Goal: Ask a question

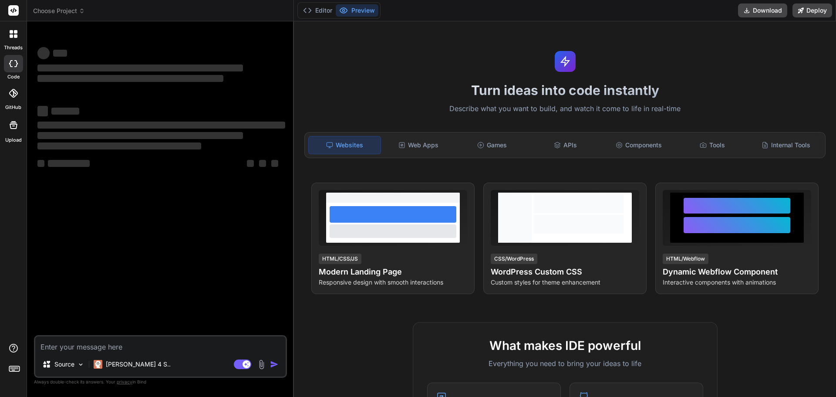
type textarea "x"
click at [71, 349] on textarea at bounding box center [160, 344] width 250 height 16
type textarea "This is to informed you that I got an email on [DATE] for automatically leave c…"
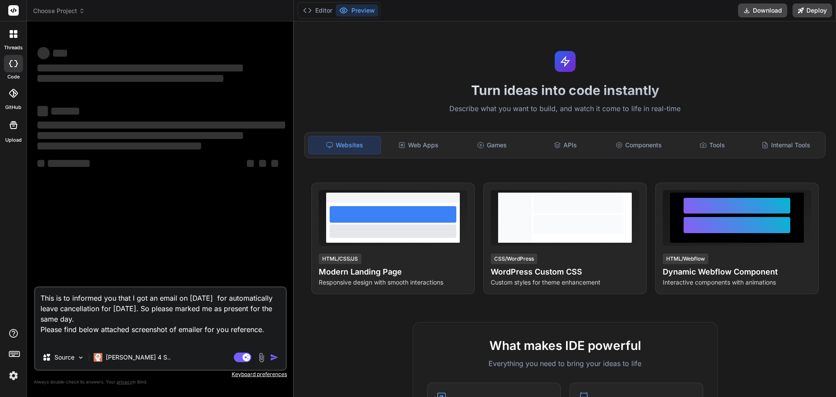
type textarea "x"
type textarea "This is to informed you that I got an email on [DATE] for automatically leave c…"
type textarea "x"
type textarea "This is to informed you that I got an email on [DATE] for automatically leave c…"
type textarea "x"
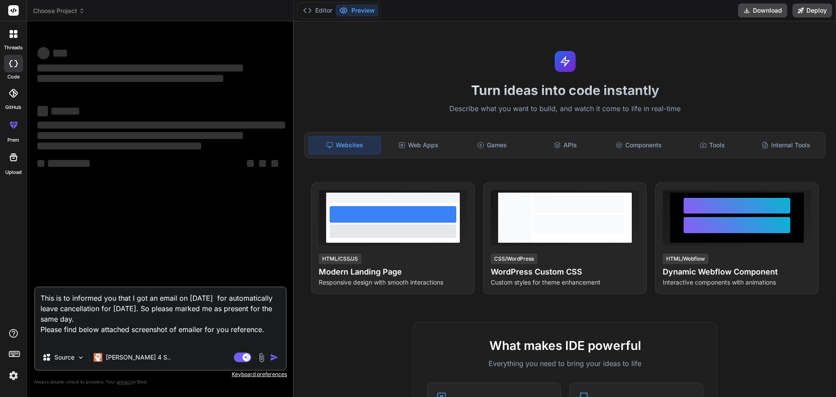
type textarea "This is to informed you that I got an email on [DATE] for automatically leave c…"
type textarea "x"
type textarea "This is to informed you that I got an email on [DATE] for automatically leave c…"
type textarea "x"
type textarea "This is to informed you that I got an email on [DATE] for automatically leave c…"
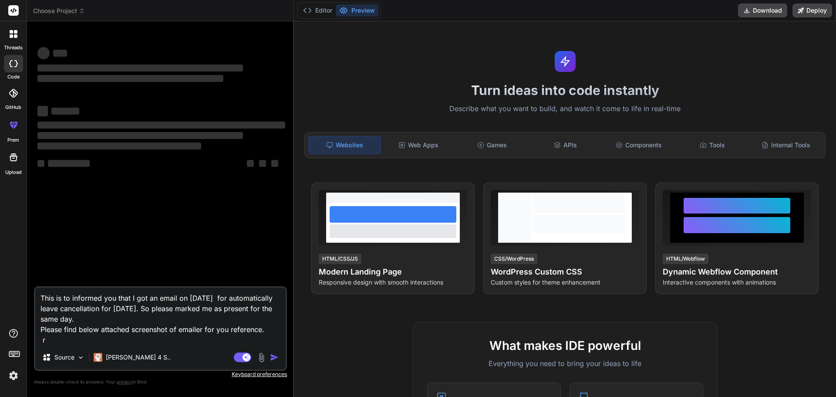
type textarea "x"
type textarea "This is to informed you that I got an email on [DATE] for automatically leave c…"
type textarea "x"
type textarea "This is to informed you that I got an email on [DATE] for automatically leave c…"
type textarea "x"
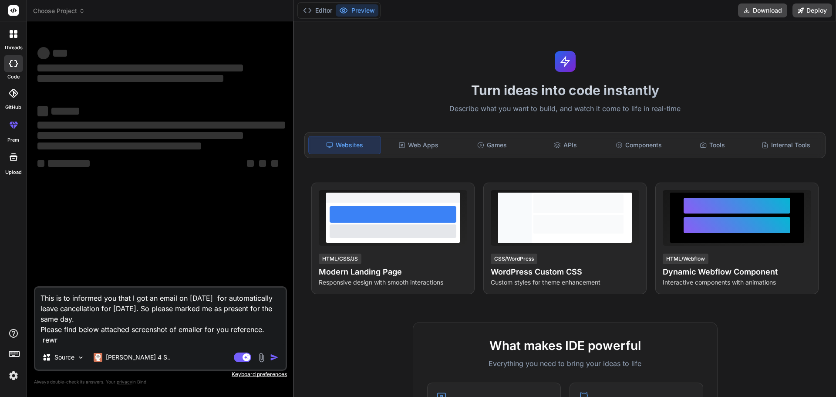
type textarea "This is to informed you that I got an email on [DATE] for automatically leave c…"
type textarea "x"
type textarea "This is to informed you that I got an email on [DATE] for automatically leave c…"
type textarea "x"
type textarea "This is to informed you that I got an email on [DATE] for automatically leave c…"
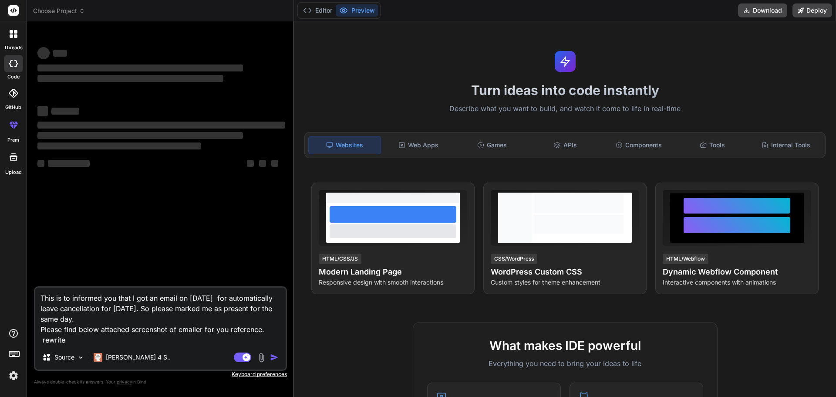
type textarea "x"
type textarea "This is to informed you that I got an email on [DATE] for automatically leave c…"
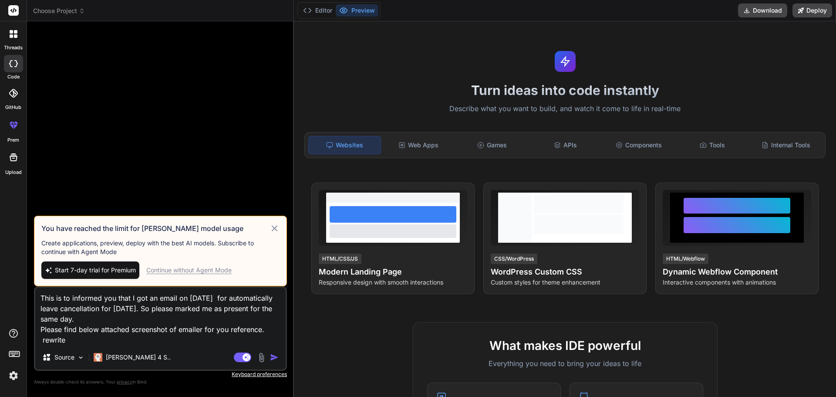
type textarea "x"
type textarea "This is to informed you that I got an email on [DATE] for automatically leave c…"
type textarea "x"
type textarea "This is to informed you that I got an email on [DATE] for automatically leave c…"
type textarea "x"
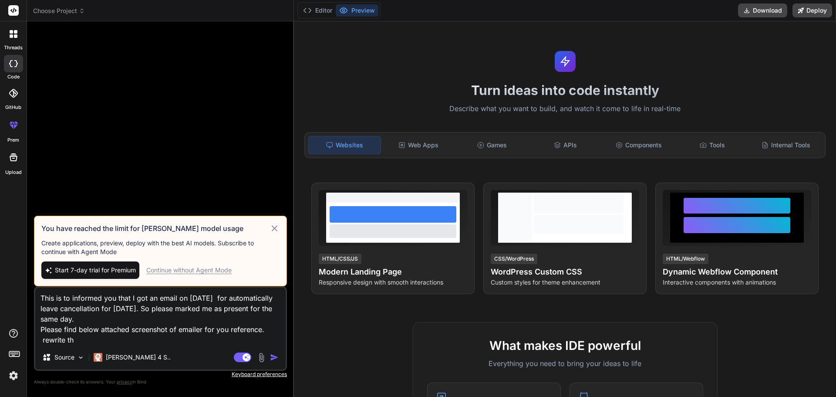
type textarea "This is to informed you that I got an email on [DATE] for automatically leave c…"
type textarea "x"
type textarea "This is to informed you that I got an email on [DATE] for automatically leave c…"
type textarea "x"
type textarea "This is to informed you that I got an email on [DATE] for automatically leave c…"
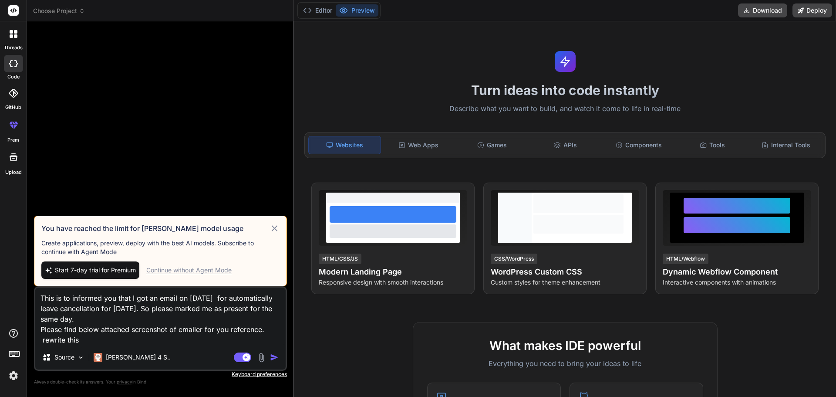
type textarea "x"
type textarea "This is to informed you that I got an email on [DATE] for automatically leave c…"
type textarea "x"
type textarea "This is to informed you that I got an email on [DATE] for automatically leave c…"
type textarea "x"
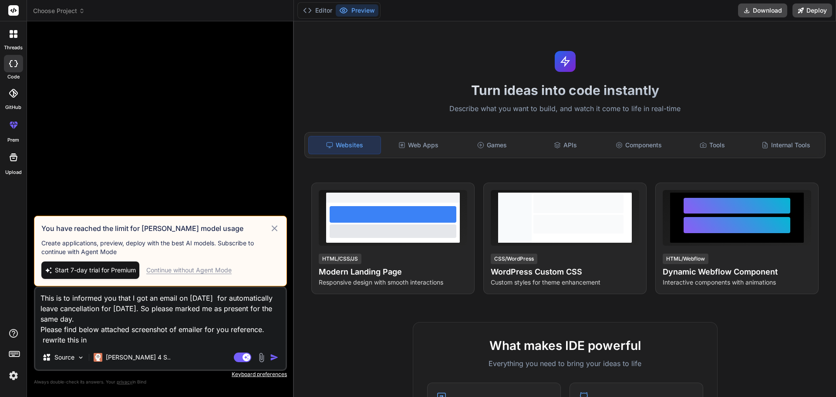
type textarea "This is to informed you that I got an email on [DATE] for automatically leave c…"
type textarea "x"
type textarea "This is to informed you that I got an email on [DATE] for automatically leave c…"
type textarea "x"
type textarea "This is to informed you that I got an email on [DATE] for automatically leave c…"
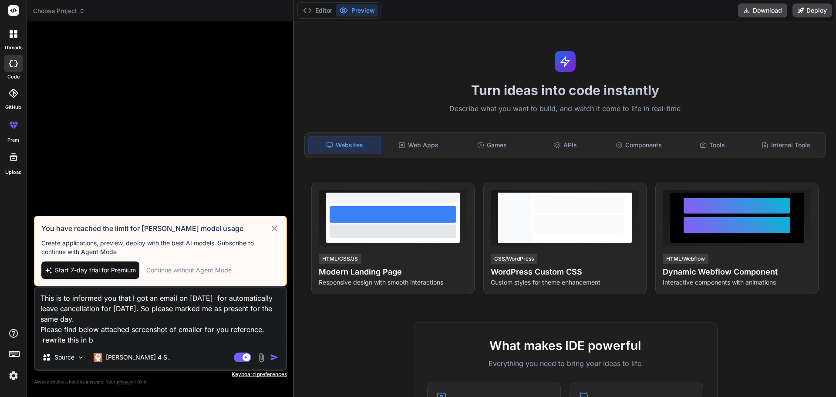
type textarea "x"
type textarea "This is to informed you that I got an email on [DATE] for automatically leave c…"
type textarea "x"
type textarea "This is to informed you that I got an email on [DATE] for automatically leave c…"
type textarea "x"
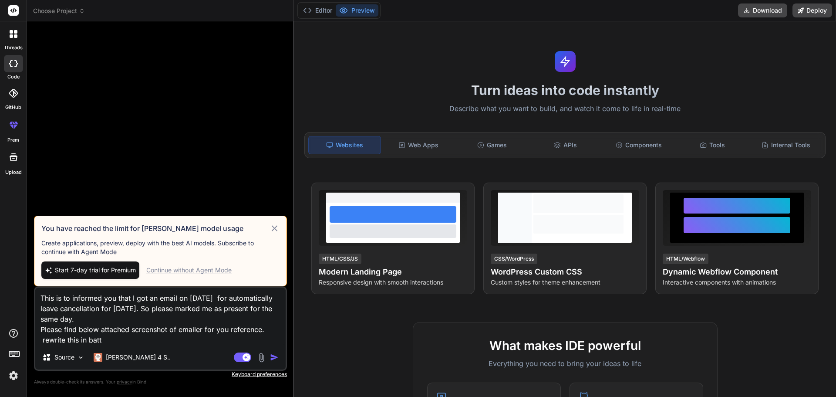
type textarea "This is to informed you that I got an email on [DATE] for automatically leave c…"
type textarea "x"
type textarea "This is to informed you that I got an email on [DATE] for automatically leave c…"
type textarea "x"
type textarea "This is to informed you that I got an email on [DATE] for automatically leave c…"
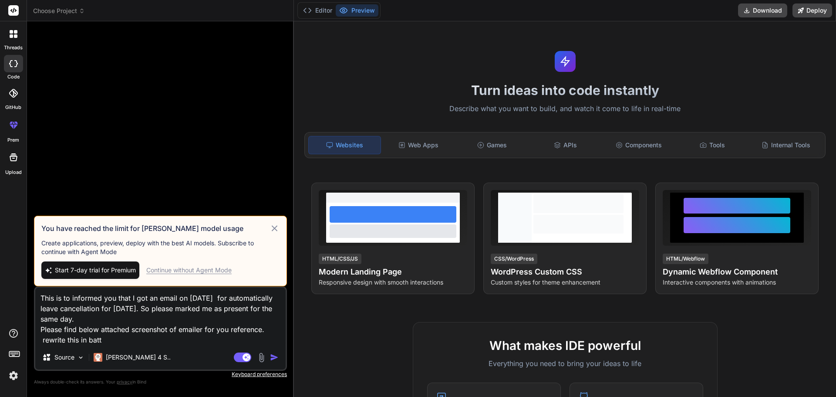
type textarea "x"
type textarea "This is to informed you that I got an email on [DATE] for automatically leave c…"
type textarea "x"
type textarea "This is to informed you that I got an email on [DATE] for automatically leave c…"
type textarea "x"
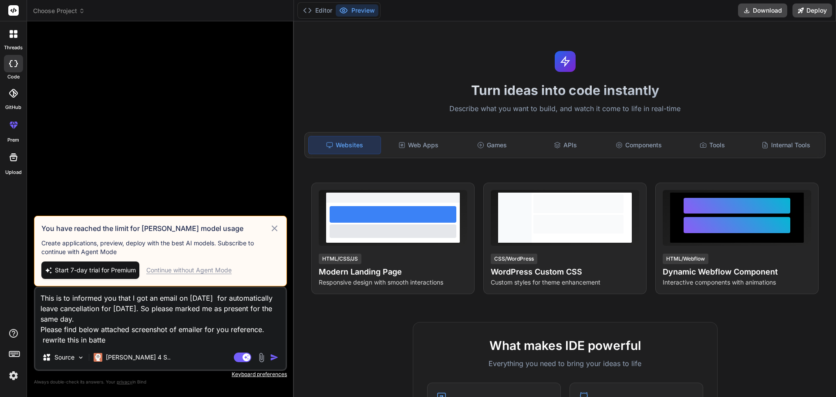
type textarea "This is to informed you that I got an email on [DATE] for automatically leave c…"
type textarea "x"
type textarea "This is to informed you that I got an email on [DATE] for automatically leave c…"
type textarea "x"
type textarea "This is to informed you that I got an email on [DATE] for automatically leave c…"
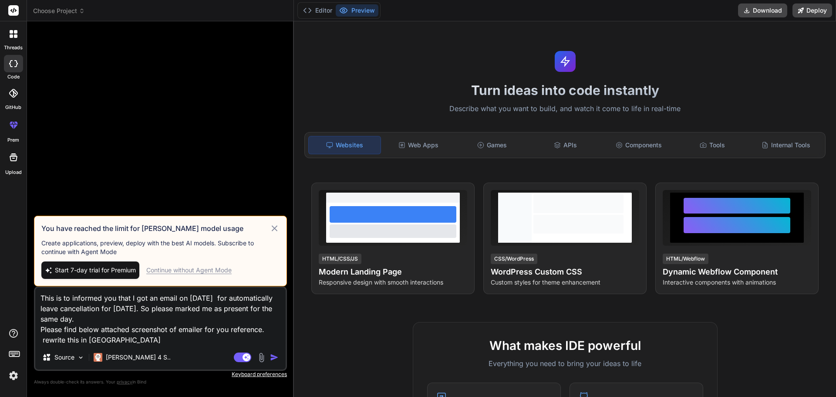
type textarea "x"
type textarea "This is to informed you that I got an email on [DATE] for automatically leave c…"
type textarea "x"
type textarea "This is to informed you that I got an email on [DATE] for automatically leave c…"
type textarea "x"
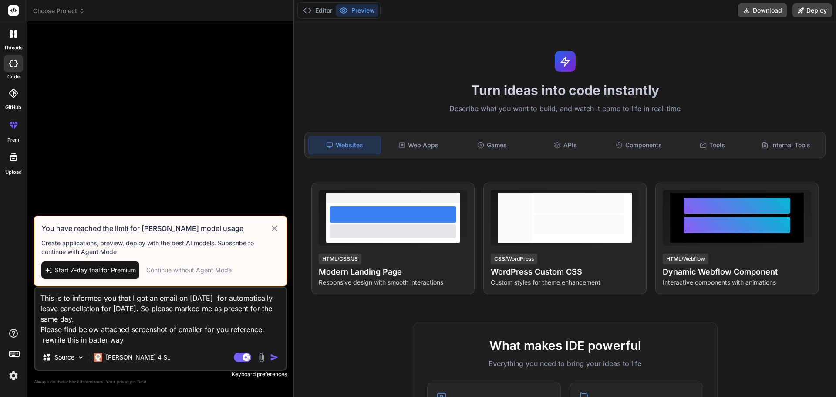
type textarea "This is to informed you that I got an email on [DATE] for automatically leave c…"
click at [217, 270] on div "Continue without Agent Mode" at bounding box center [188, 270] width 85 height 9
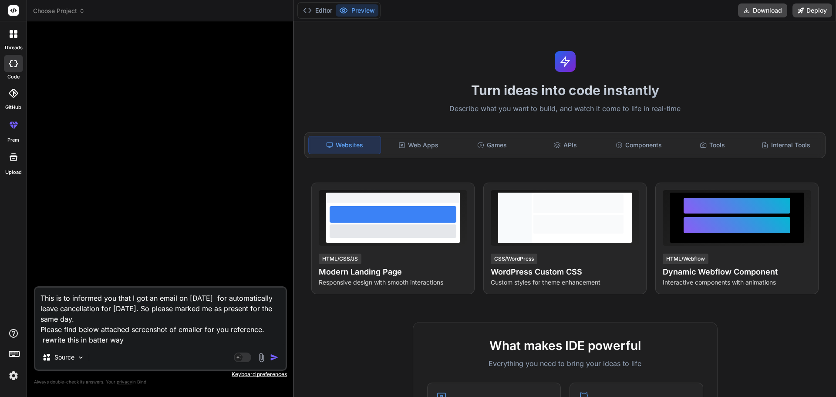
click at [130, 340] on textarea "This is to informed you that I got an email on [DATE] for automatically leave c…" at bounding box center [160, 315] width 250 height 57
click at [273, 359] on img "button" at bounding box center [274, 357] width 9 height 9
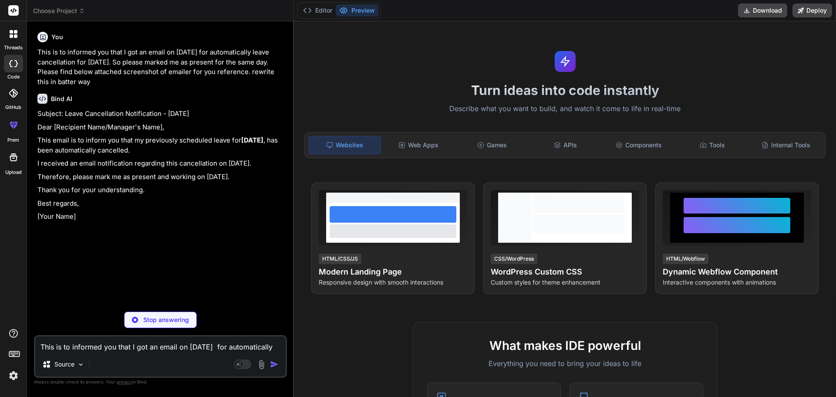
type textarea "x"
click at [50, 341] on textarea "This is to informed you that I got an email on [DATE] for automatically leave c…" at bounding box center [160, 344] width 250 height 16
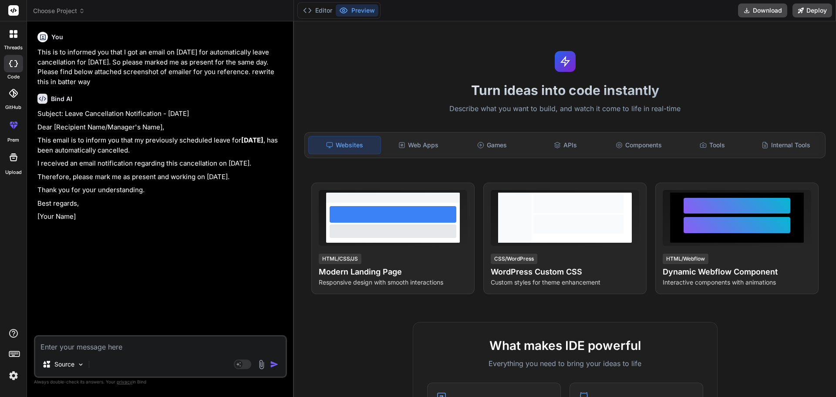
type textarea "o"
type textarea "x"
type textarea "or"
type textarea "x"
type textarea "or"
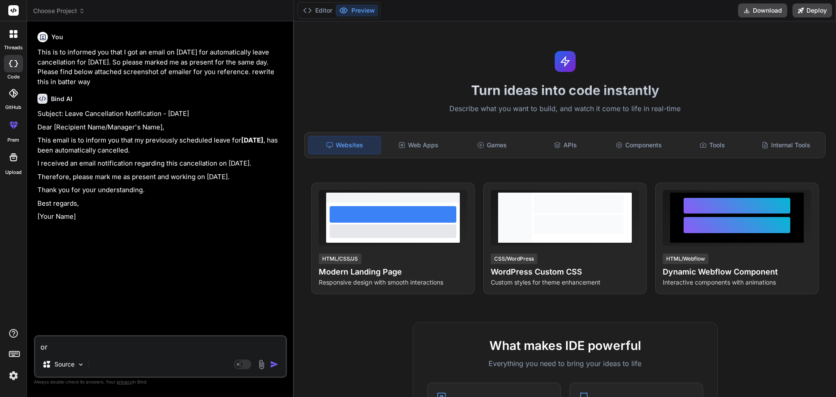
type textarea "x"
type textarea "or a"
type textarea "x"
type textarea "or"
type textarea "x"
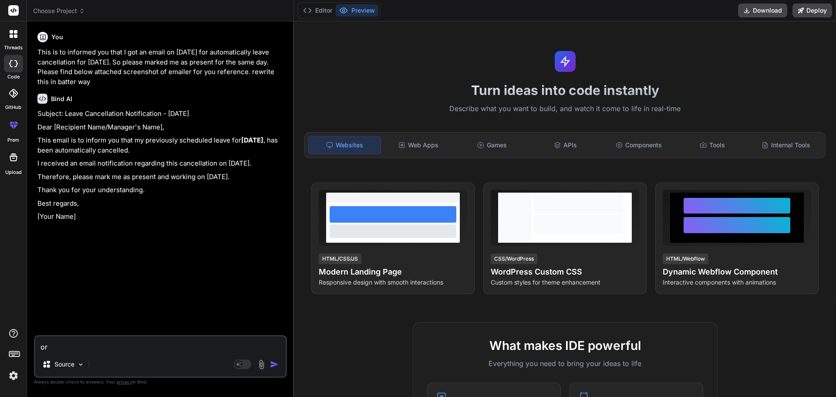
type textarea "or a"
type textarea "x"
type textarea "or ad"
type textarea "x"
type textarea "or add"
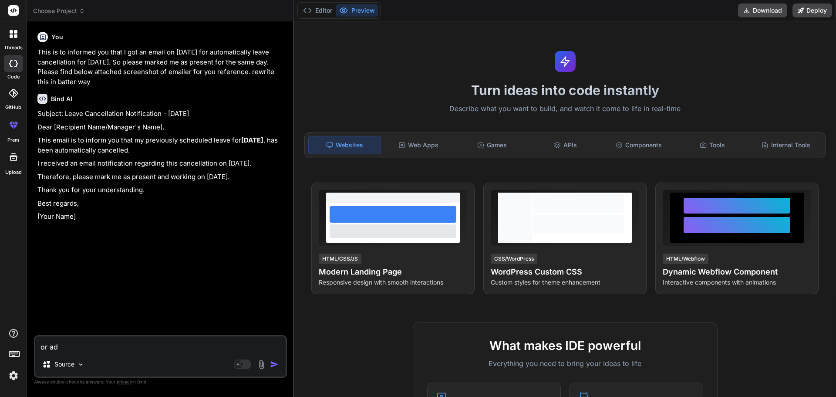
type textarea "x"
type textarea "or ad"
type textarea "x"
type textarea "or a"
type textarea "x"
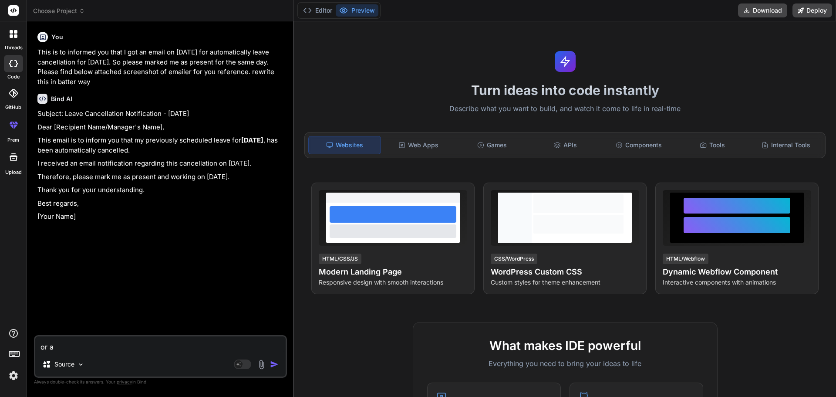
type textarea "or"
type textarea "x"
type textarea "or"
type textarea "x"
type textarea "o"
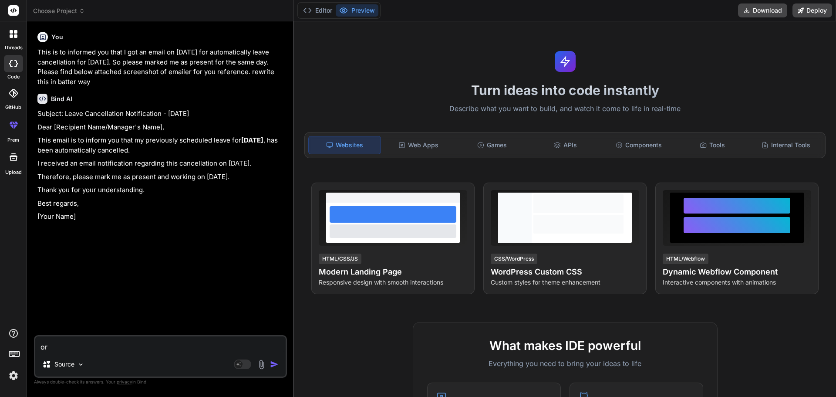
type textarea "x"
type textarea "a"
type textarea "x"
type textarea "ad"
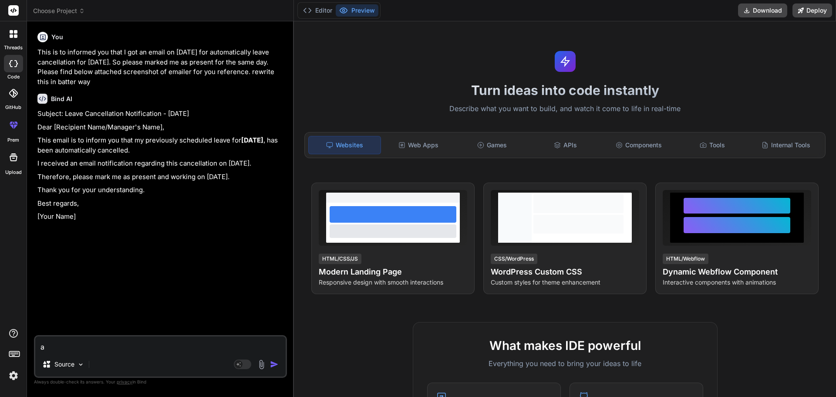
type textarea "x"
type textarea "add"
type textarea "x"
type textarea "add"
type textarea "x"
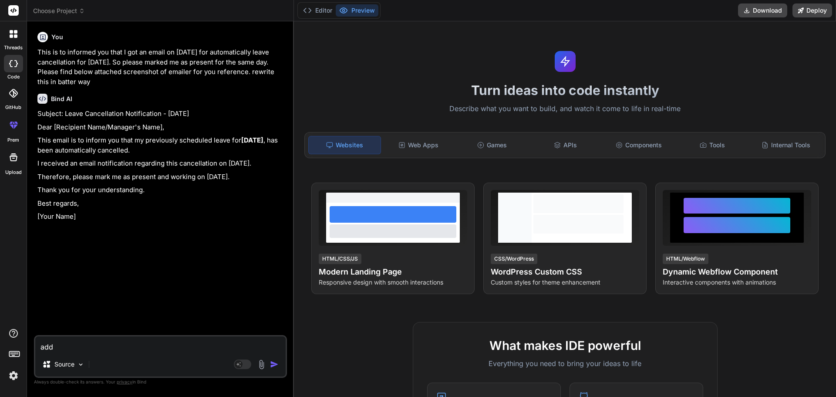
type textarea "add t"
type textarea "x"
type textarea "add th"
type textarea "x"
type textarea "add the"
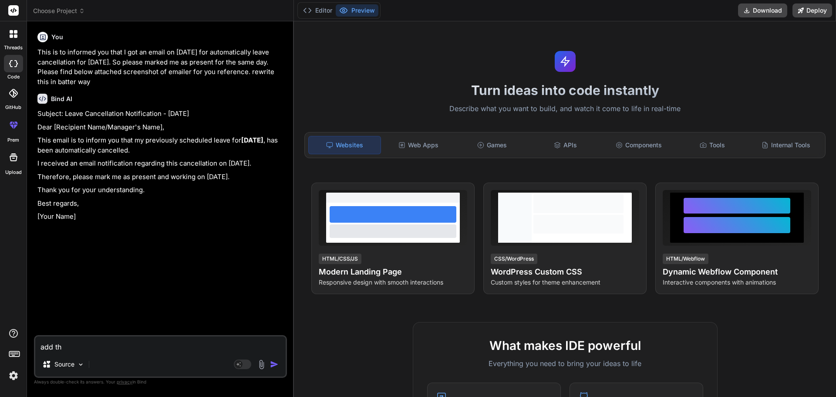
type textarea "x"
type textarea "add thel"
type textarea "x"
type textarea "add thelo"
type textarea "x"
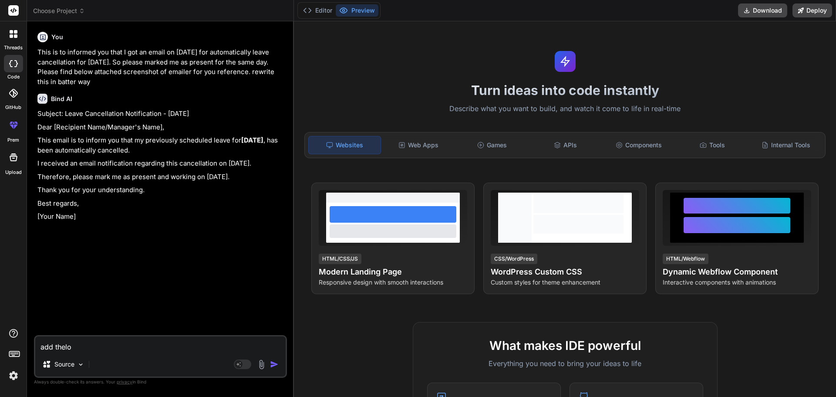
type textarea "add theloi"
type textarea "x"
type textarea "add theloin"
type textarea "x"
type textarea "add theloi"
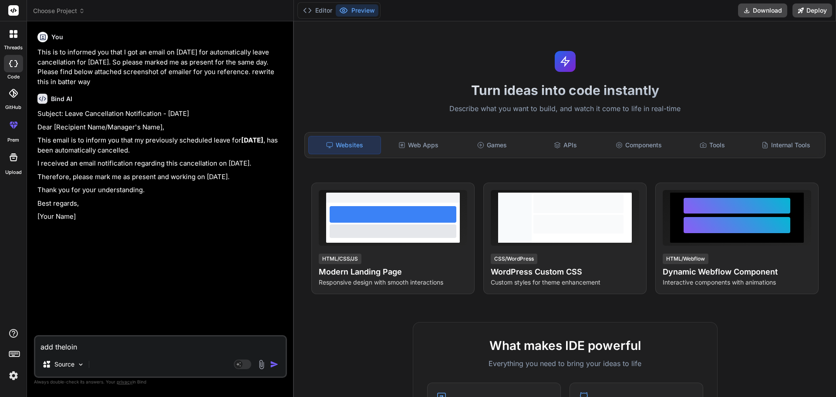
type textarea "x"
type textarea "add thelo"
type textarea "x"
type textarea "add thel"
type textarea "x"
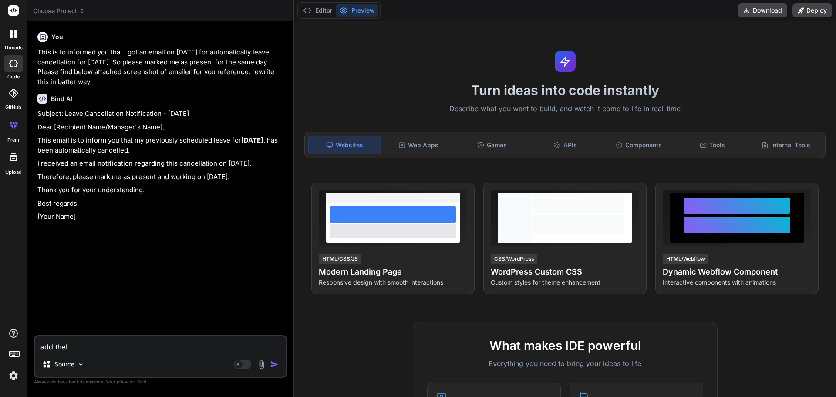
type textarea "add the"
type textarea "x"
type textarea "add the"
type textarea "x"
type textarea "add the l"
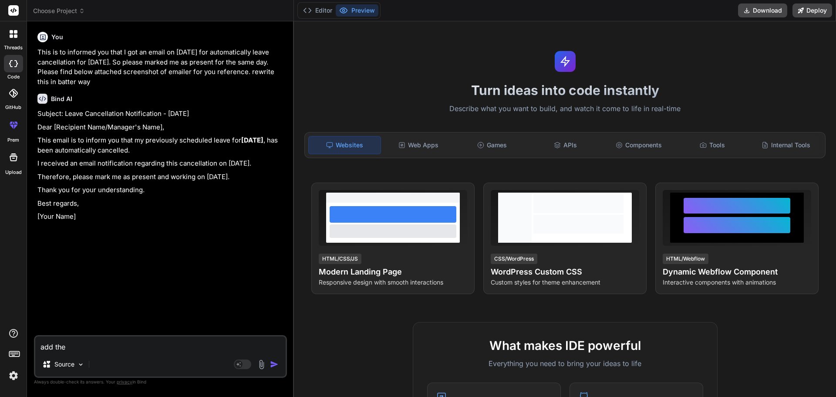
type textarea "x"
type textarea "add the li"
type textarea "x"
type textarea "add the lin"
type textarea "x"
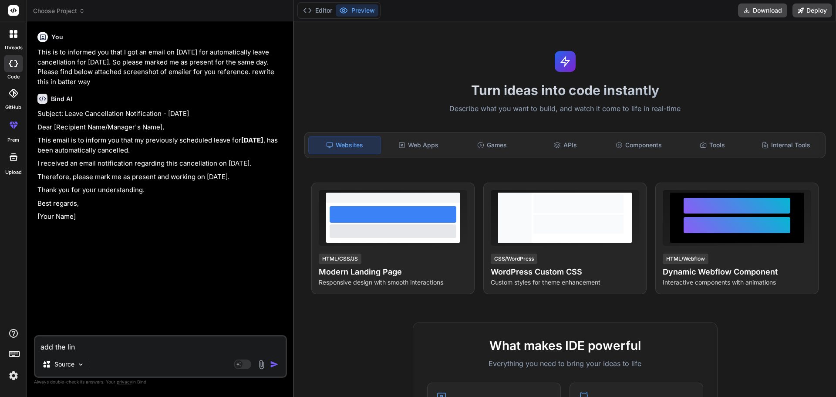
type textarea "add the line"
type textarea "x"
type textarea "add the line"
type textarea "x"
type textarea "add the line f"
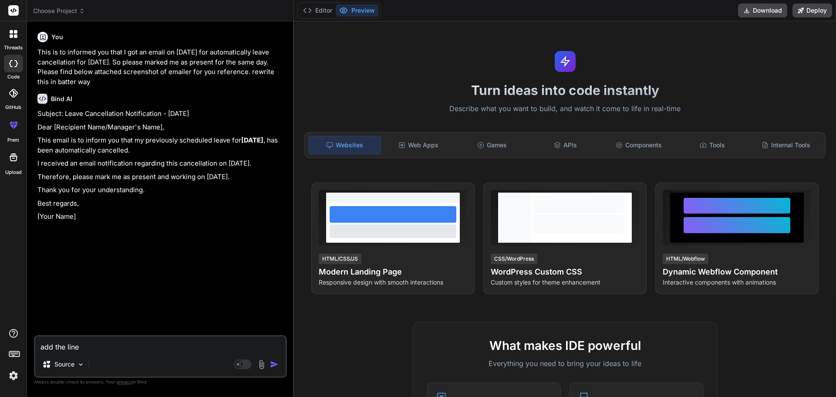
type textarea "x"
type textarea "add the line fo"
type textarea "x"
type textarea "add the line for"
type textarea "x"
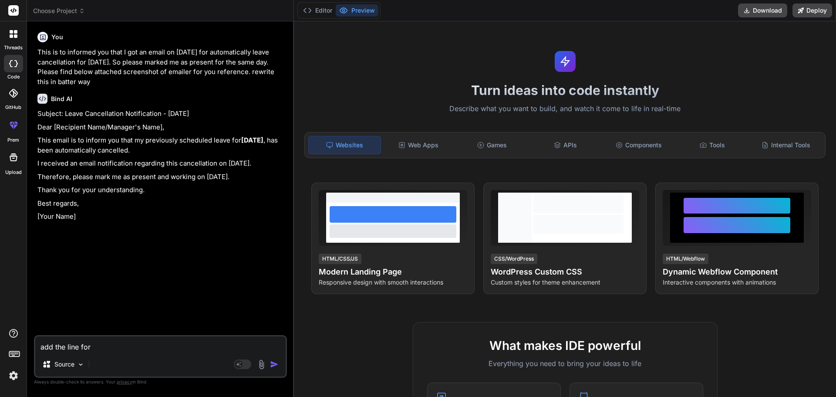
type textarea "add the line for"
type textarea "x"
type textarea "add the line for a"
type textarea "x"
type textarea "add the line for as"
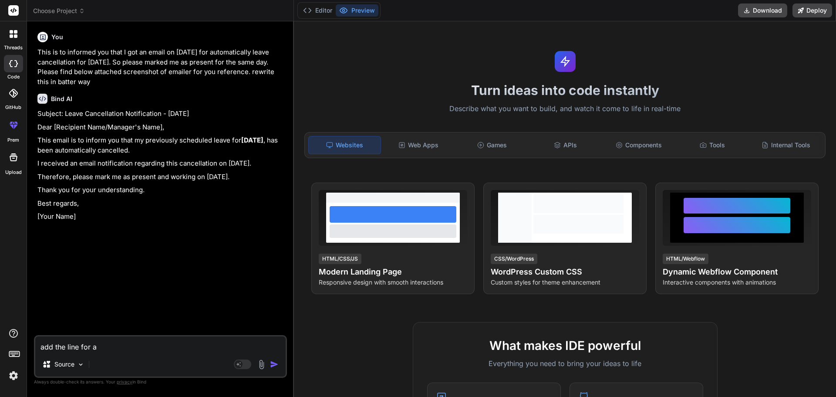
type textarea "x"
type textarea "add the line for as"
type textarea "x"
type textarea "add the line for as y"
type textarea "x"
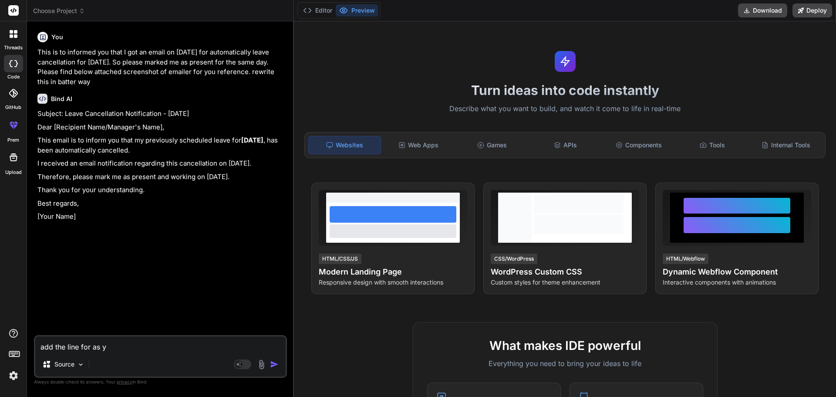
type textarea "add the line for as yo"
type textarea "x"
type textarea "add the line for as you"
type textarea "x"
type textarea "add the line for as you"
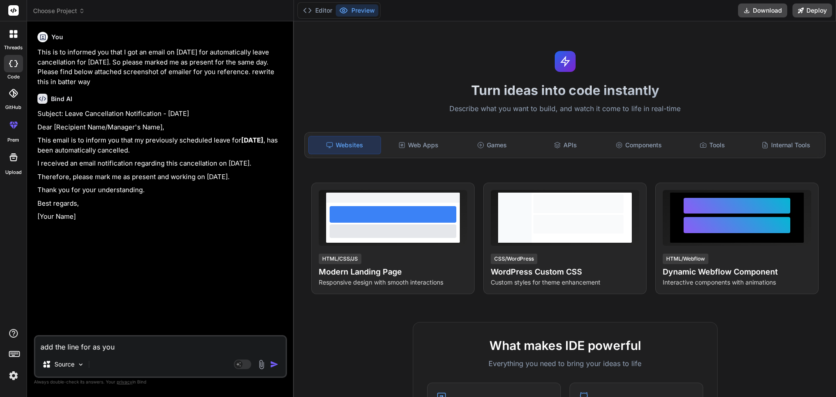
type textarea "x"
type textarea "add the line for as you s"
type textarea "x"
type textarea "add the line for as you su"
type textarea "x"
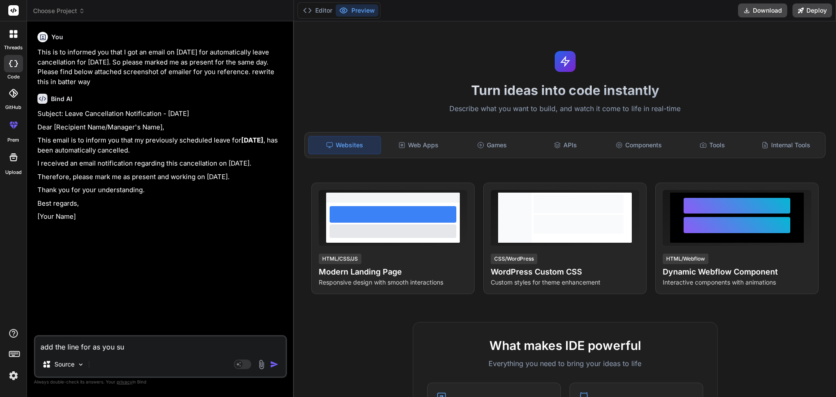
type textarea "add the line for as you suf"
type textarea "x"
type textarea "add the line for as you suff"
type textarea "x"
type textarea "add the line for as you suffl"
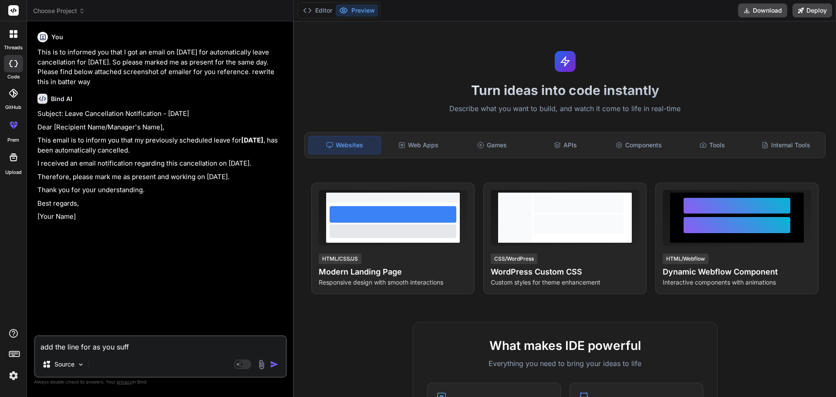
type textarea "x"
type textarea "add the line for as you suffle"
type textarea "x"
type textarea "add the line for as you suffled"
type textarea "x"
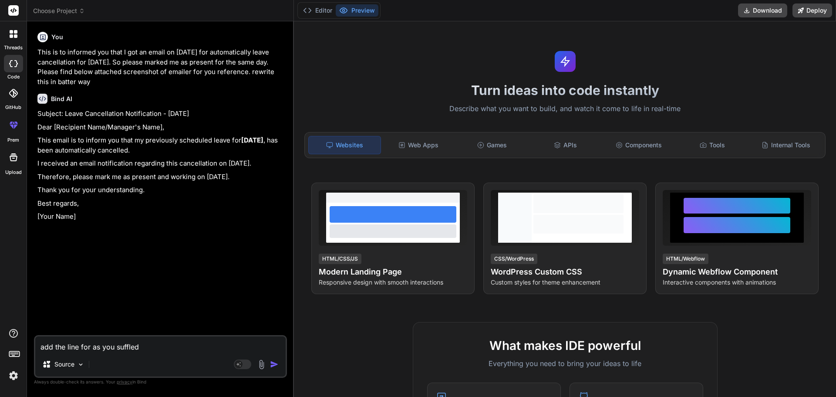
type textarea "add the line for as you suffled"
type textarea "x"
type textarea "add the line for as you suffled f"
type textarea "x"
type textarea "add the line for as you suffled fo"
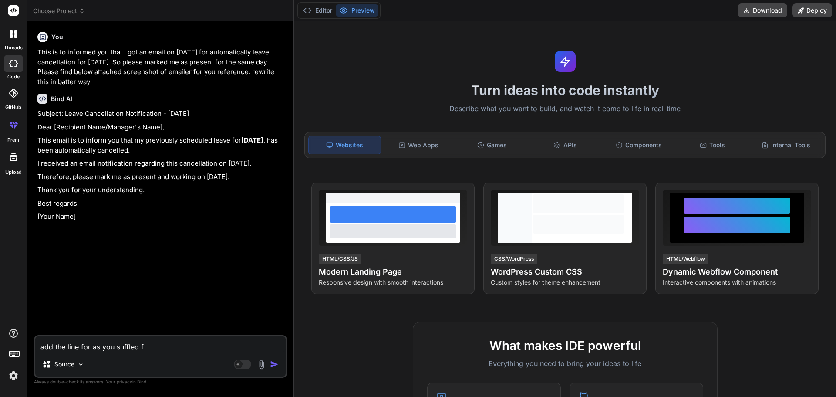
type textarea "x"
type textarea "add the line for as you suffled for"
type textarea "x"
type textarea "add the line for as you suffled for"
type textarea "x"
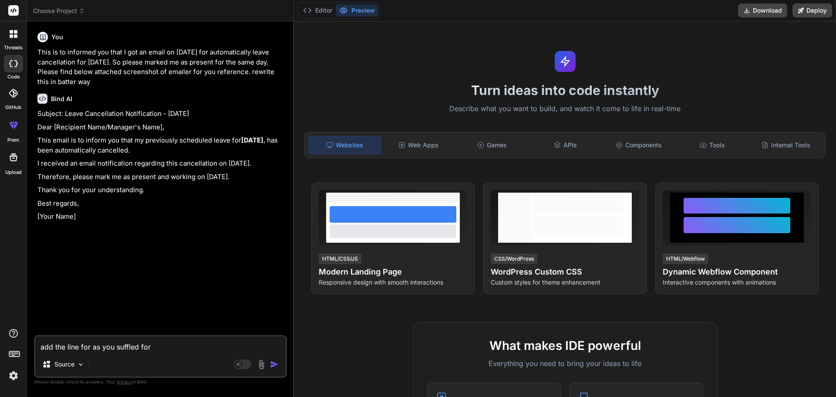
type textarea "add the line for as you suffled for o"
type textarea "x"
type textarea "add the line for as you suffled for of"
type textarea "x"
type textarea "add the line for as you suffled for off"
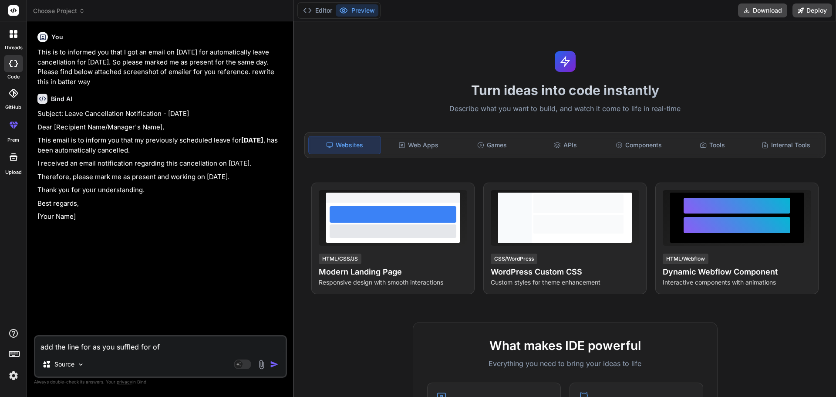
type textarea "x"
type textarea "add the line for as you suffled for off"
type textarea "x"
type textarea "add the line for as you suffled for off h"
type textarea "x"
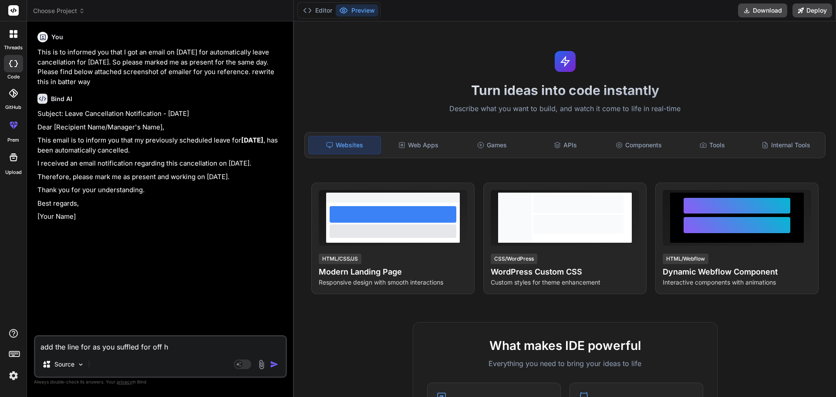
type textarea "add the line for as you suffled for off ho"
type textarea "x"
type textarea "add the line for as you suffled for off hol"
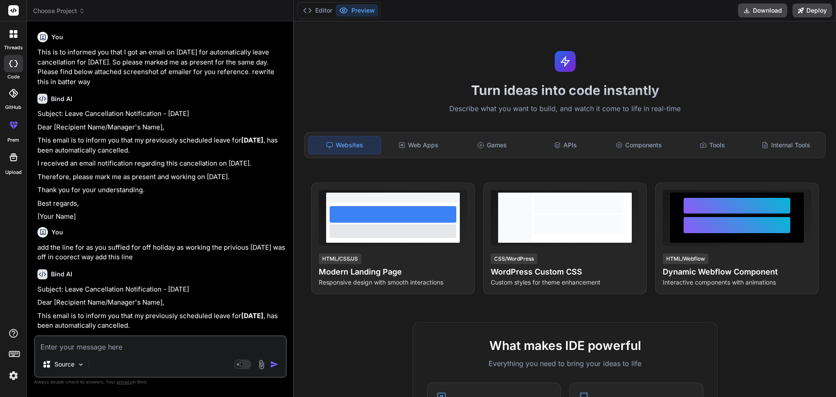
drag, startPoint x: 40, startPoint y: 143, endPoint x: 260, endPoint y: 178, distance: 222.3
click at [260, 178] on div "Subject: Leave Cancellation Notification - [DATE] Dear [Recipient Name/Manager'…" at bounding box center [161, 165] width 248 height 113
copy div "This email is to inform you that my previously scheduled leave for [DATE] , has…"
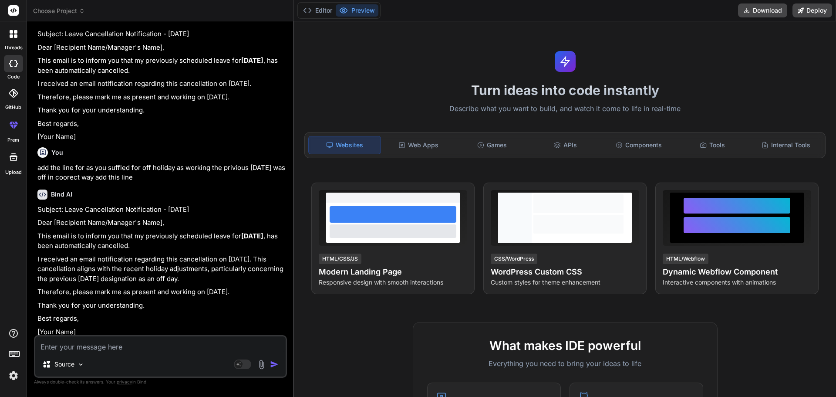
scroll to position [83, 0]
